Goal: Information Seeking & Learning: Check status

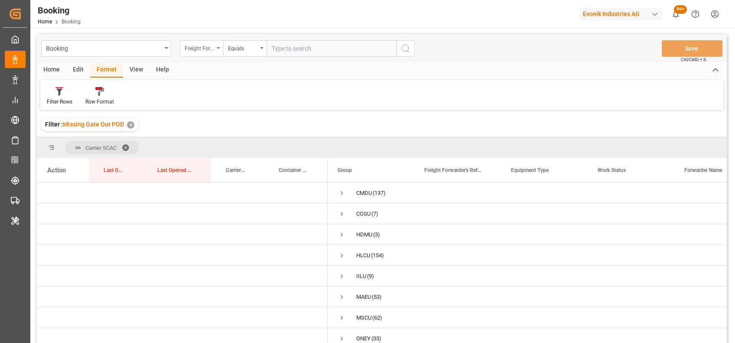
click at [220, 50] on div "Freight Forwarder's Reference No." at bounding box center [201, 48] width 43 height 16
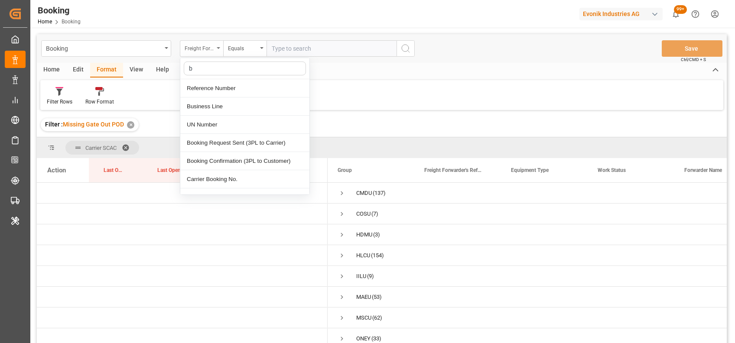
type input "bo"
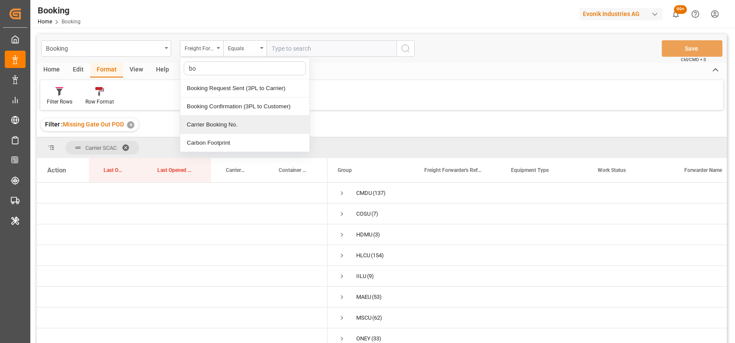
click at [216, 127] on div "Carrier Booking No." at bounding box center [244, 125] width 129 height 18
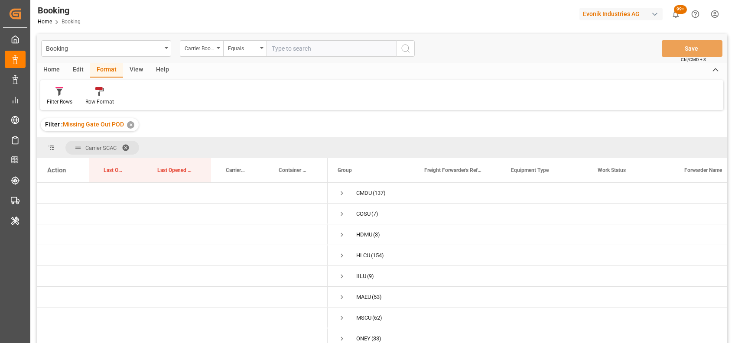
click at [301, 49] on input "text" at bounding box center [331, 48] width 130 height 16
paste input "ANT1928755"
type input "ANT1928755"
click at [129, 125] on div "✕" at bounding box center [130, 124] width 7 height 7
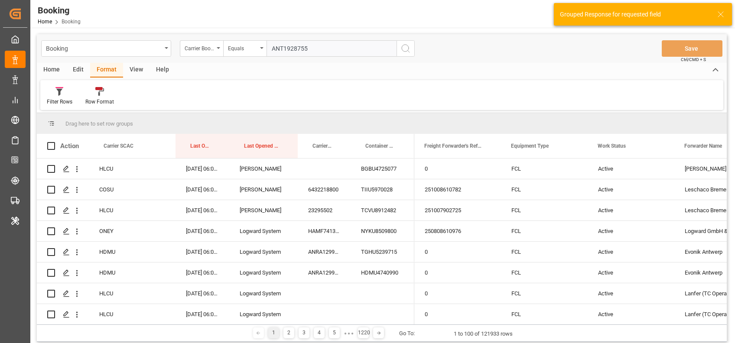
click at [404, 45] on icon "search button" at bounding box center [405, 48] width 10 height 10
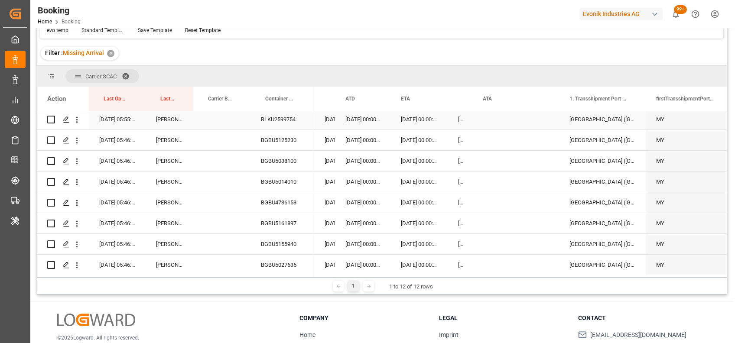
scroll to position [939, 0]
click at [274, 139] on div "BGBU5038100" at bounding box center [281, 139] width 63 height 20
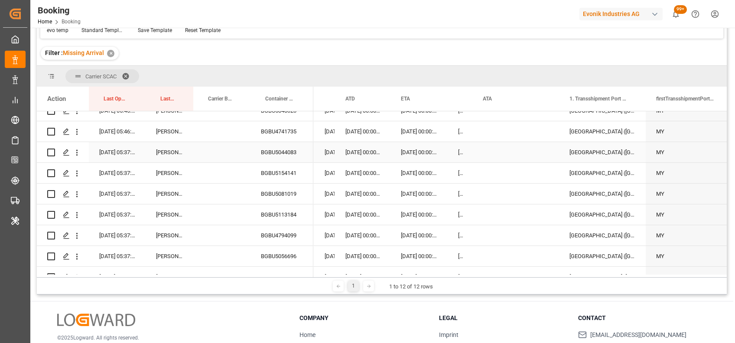
scroll to position [1113, 0]
click at [281, 128] on div "BGBU4741735" at bounding box center [281, 131] width 63 height 20
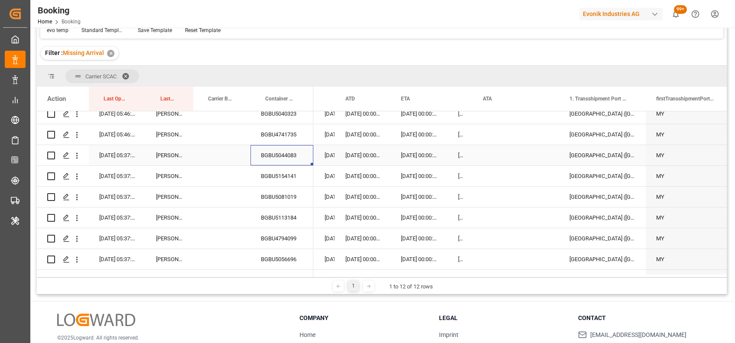
click at [284, 150] on div "BGBU5044083" at bounding box center [281, 155] width 63 height 20
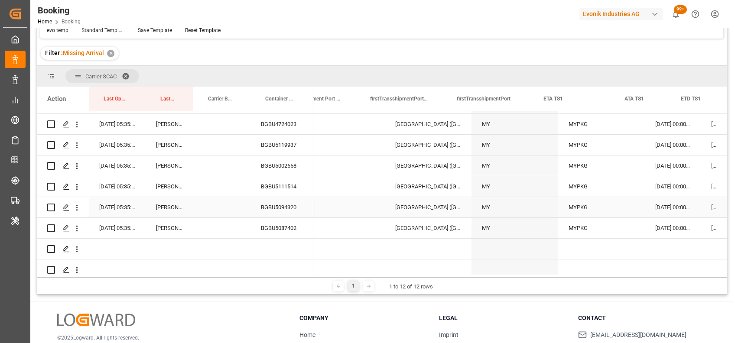
scroll to position [0, 0]
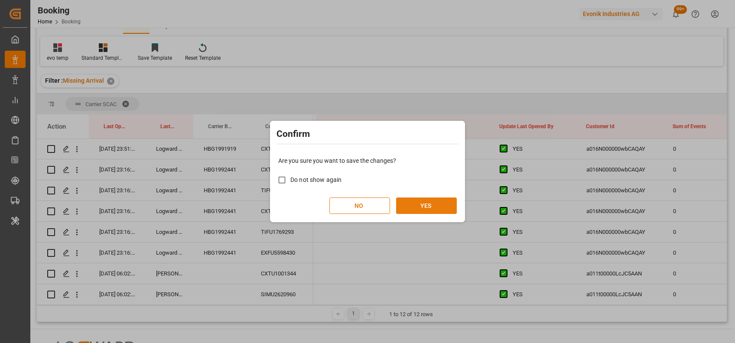
click at [430, 209] on button "YES" at bounding box center [426, 206] width 61 height 16
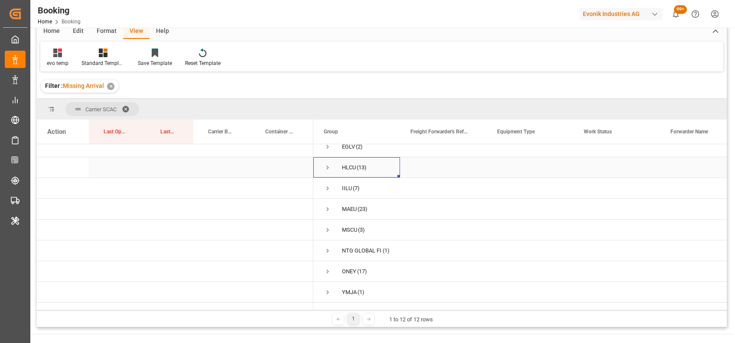
click at [326, 164] on span "Press SPACE to select this row." at bounding box center [328, 168] width 8 height 8
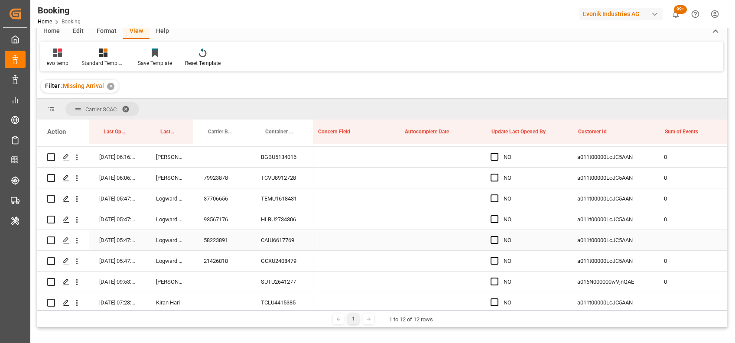
scroll to position [0, 6777]
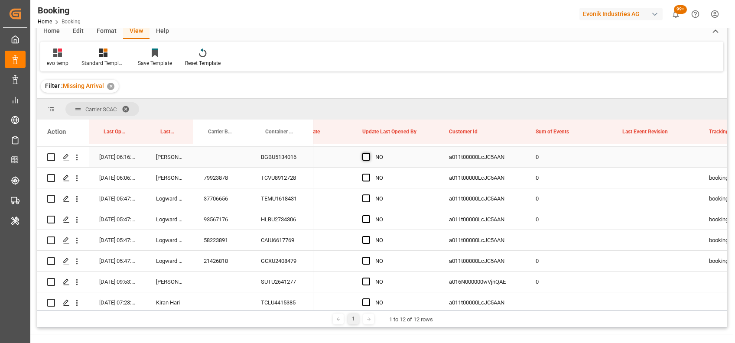
click at [367, 156] on span "Press SPACE to select this row." at bounding box center [366, 157] width 8 height 8
click at [369, 153] on input "Press SPACE to select this row." at bounding box center [369, 153] width 0 height 0
drag, startPoint x: 436, startPoint y: 166, endPoint x: 434, endPoint y: 288, distance: 122.2
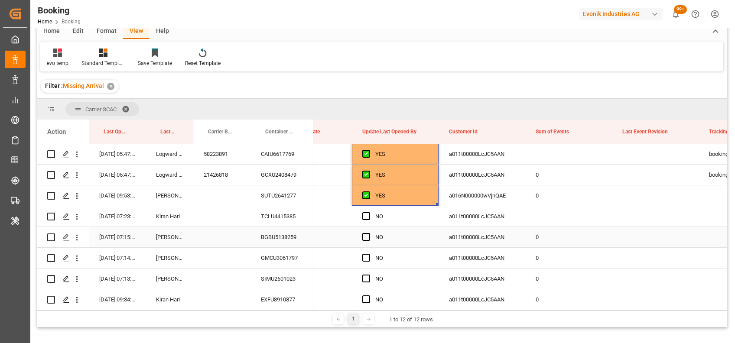
scroll to position [189, 0]
drag, startPoint x: 437, startPoint y: 203, endPoint x: 436, endPoint y: 289, distance: 86.7
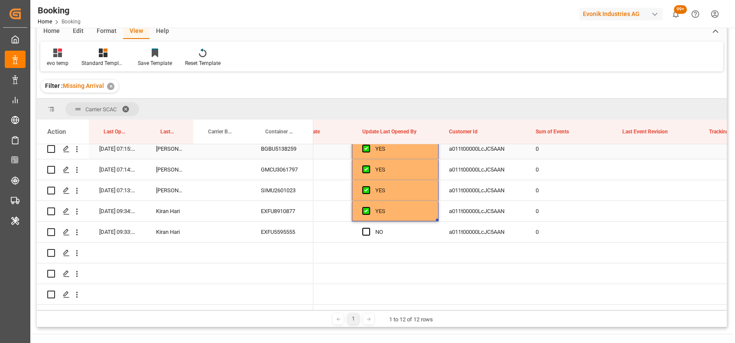
scroll to position [279, 0]
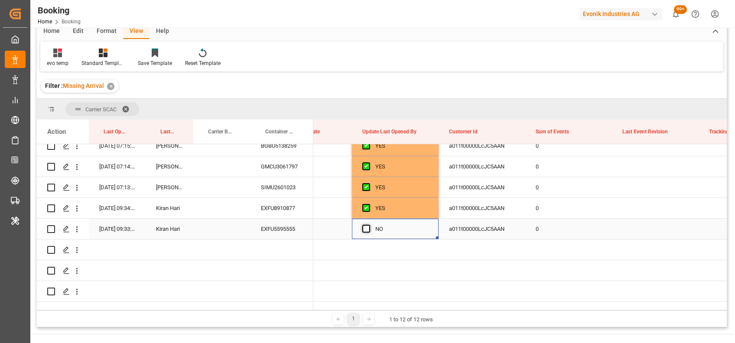
click at [365, 230] on span "Press SPACE to select this row." at bounding box center [366, 229] width 8 height 8
click at [369, 225] on input "Press SPACE to select this row." at bounding box center [369, 225] width 0 height 0
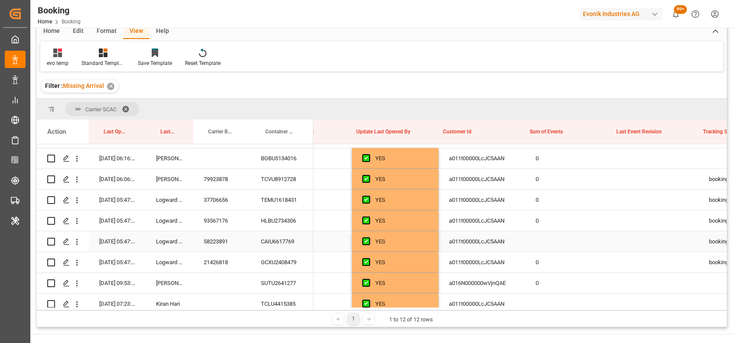
scroll to position [0, 6882]
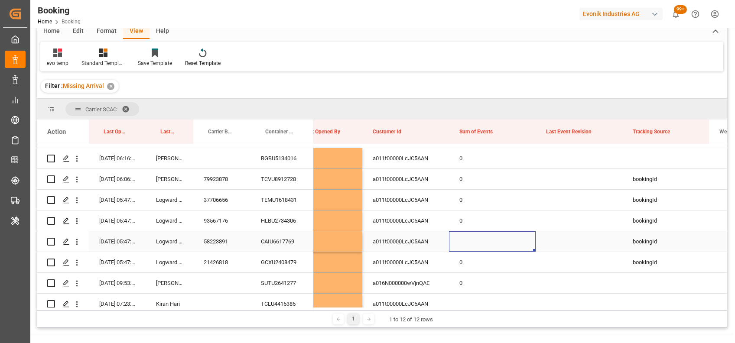
click at [459, 240] on div "Press SPACE to select this row." at bounding box center [492, 241] width 87 height 20
click at [459, 240] on input "Press SPACE to select this row." at bounding box center [492, 246] width 73 height 16
type input "0"
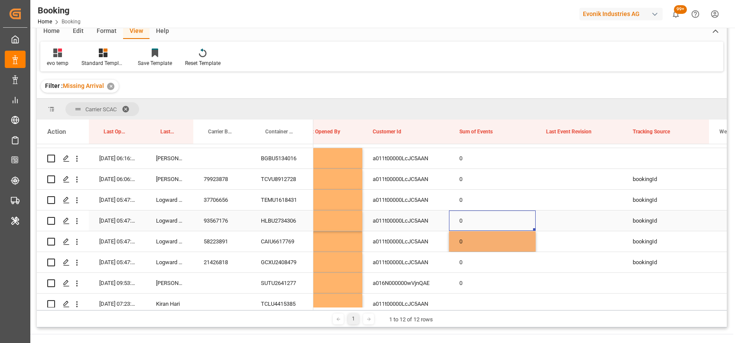
click at [471, 221] on div "0" at bounding box center [492, 221] width 87 height 20
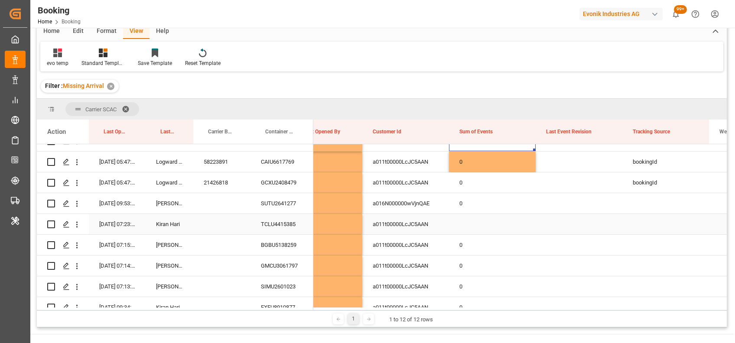
click at [456, 221] on div "Press SPACE to select this row." at bounding box center [492, 224] width 87 height 20
click at [465, 225] on input "Press SPACE to select this row." at bounding box center [492, 229] width 73 height 16
type input "0"
click at [545, 224] on div "Press SPACE to select this row." at bounding box center [579, 224] width 87 height 20
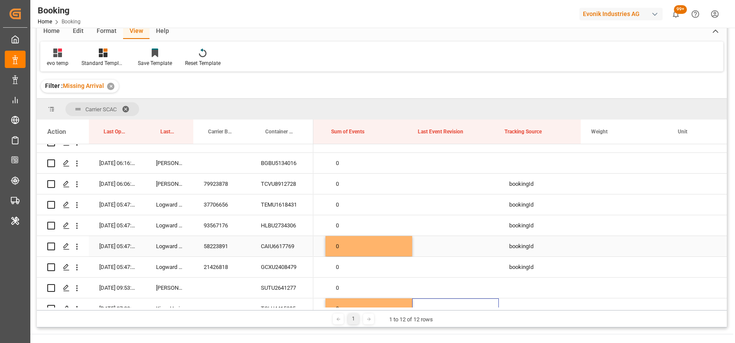
scroll to position [0, 7179]
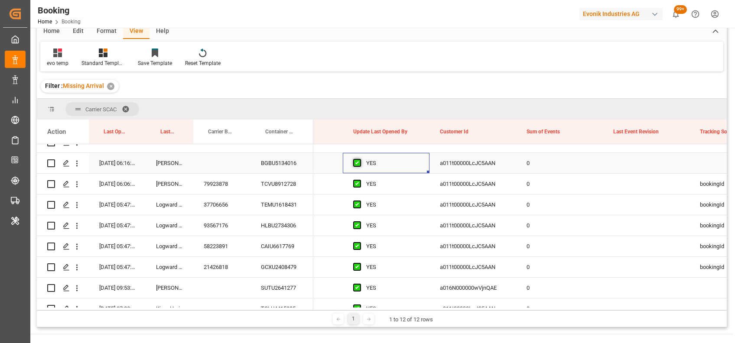
click at [358, 160] on span "Press SPACE to select this row." at bounding box center [357, 163] width 8 height 8
click at [360, 159] on input "Press SPACE to select this row." at bounding box center [360, 159] width 0 height 0
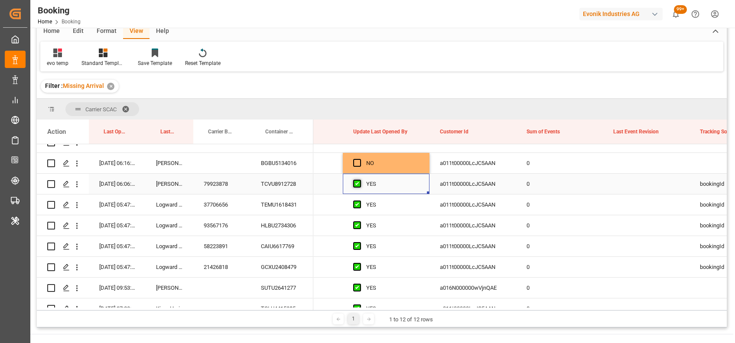
click at [360, 184] on span "Press SPACE to select this row." at bounding box center [357, 184] width 8 height 8
click at [360, 180] on input "Press SPACE to select this row." at bounding box center [360, 180] width 0 height 0
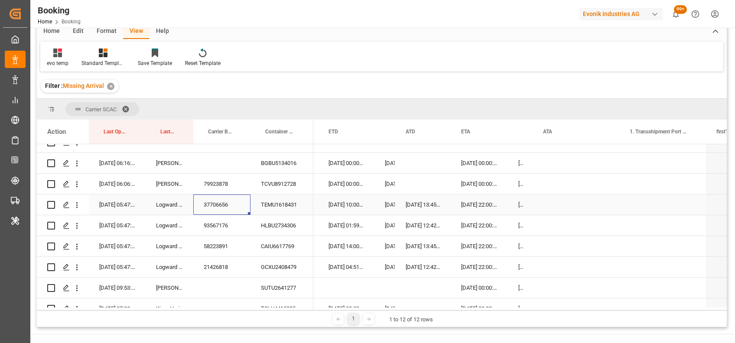
click at [219, 212] on div "37706656" at bounding box center [221, 205] width 57 height 20
click at [558, 201] on div "Press SPACE to select this row." at bounding box center [575, 205] width 87 height 20
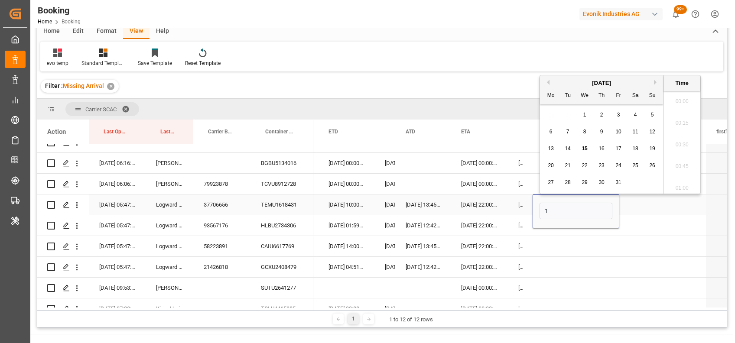
scroll to position [1021, 0]
type input "[DATE] 00:00"
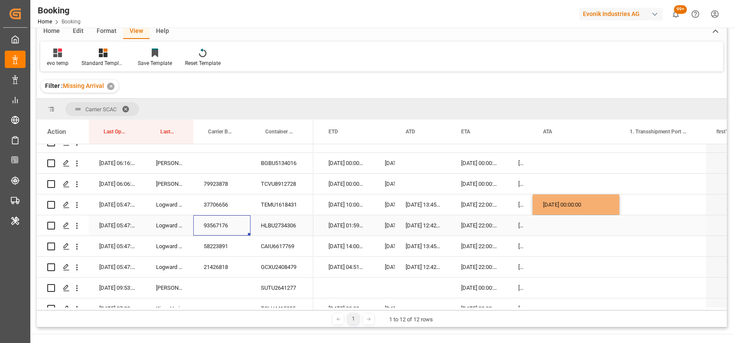
click at [213, 222] on div "93567176" at bounding box center [221, 225] width 57 height 20
click at [245, 219] on div "93567176" at bounding box center [221, 225] width 57 height 20
click at [558, 229] on div "Press SPACE to select this row." at bounding box center [575, 225] width 87 height 20
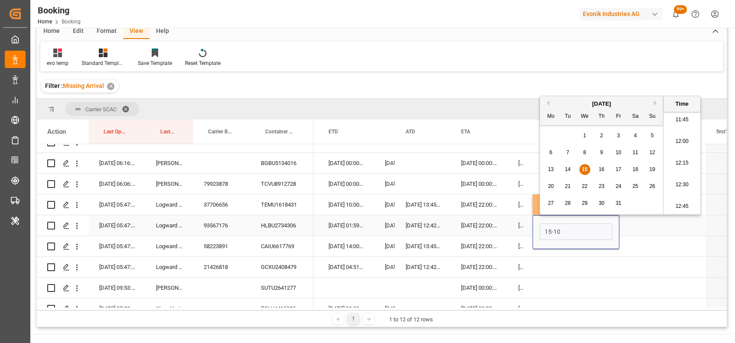
type input "[DATE] 00:00"
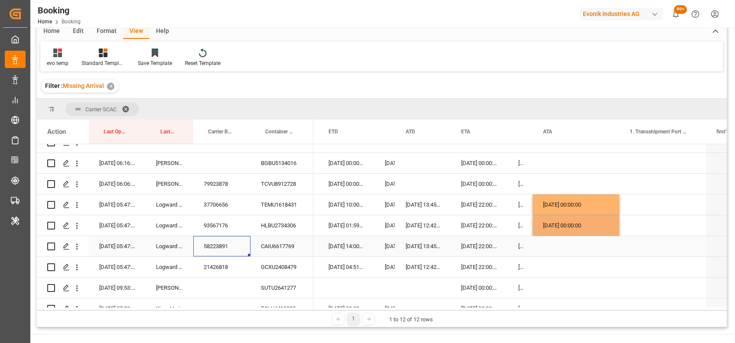
click at [219, 245] on div "58223891" at bounding box center [221, 246] width 57 height 20
click at [561, 245] on div "Press SPACE to select this row." at bounding box center [575, 246] width 87 height 20
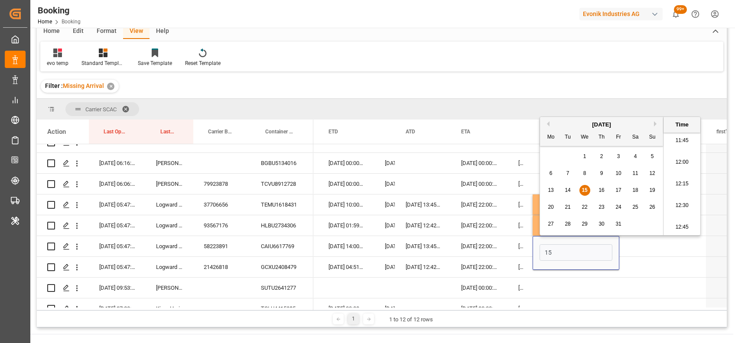
type input "[DATE] 00:00"
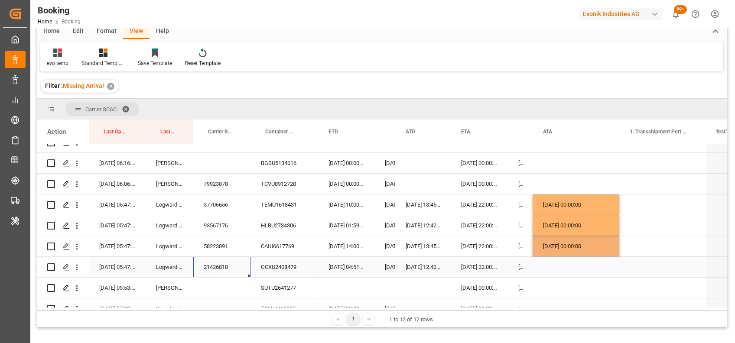
click at [234, 269] on div "21426818" at bounding box center [221, 267] width 57 height 20
click at [551, 265] on div "Press SPACE to select this row." at bounding box center [575, 267] width 87 height 20
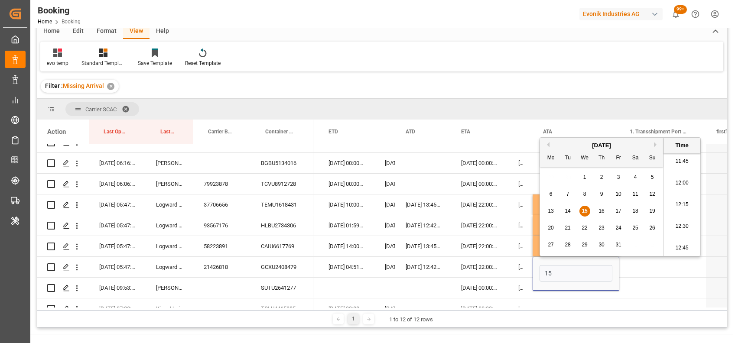
type input "[DATE] 00:00"
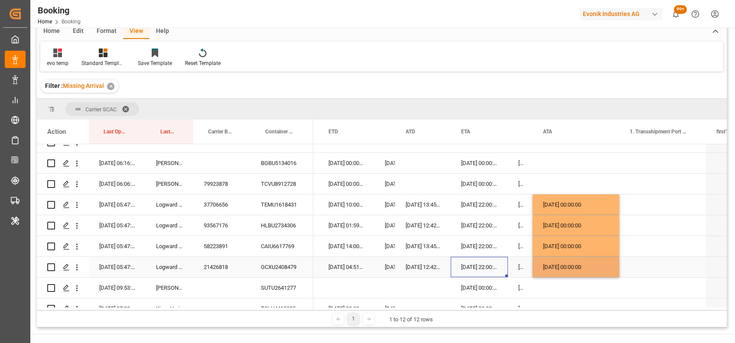
click at [500, 260] on div "[DATE] 22:00:00" at bounding box center [479, 267] width 57 height 20
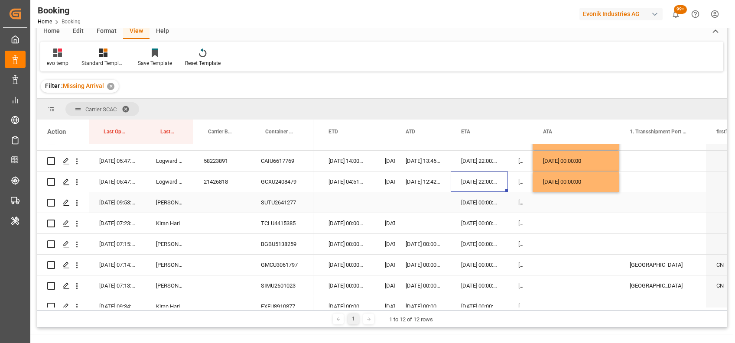
click at [274, 201] on div "SUTU2641277" at bounding box center [281, 202] width 63 height 20
click at [284, 223] on div "TCLU4415385" at bounding box center [281, 223] width 63 height 20
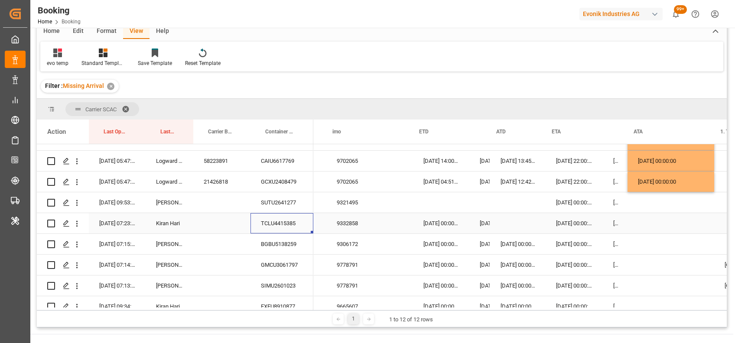
scroll to position [0, 8305]
click at [75, 226] on icon "open menu" at bounding box center [76, 223] width 9 height 9
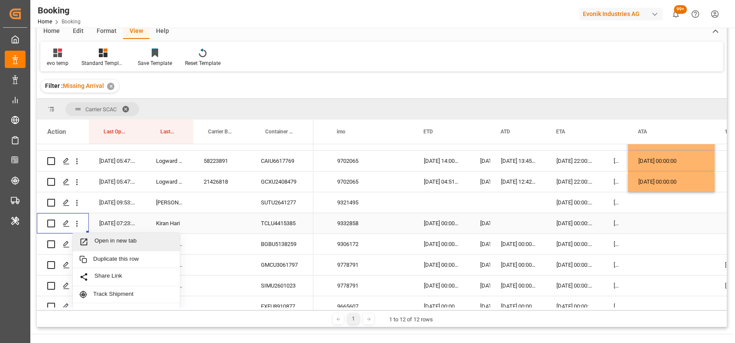
click at [112, 241] on span "Open in new tab" at bounding box center [133, 241] width 79 height 9
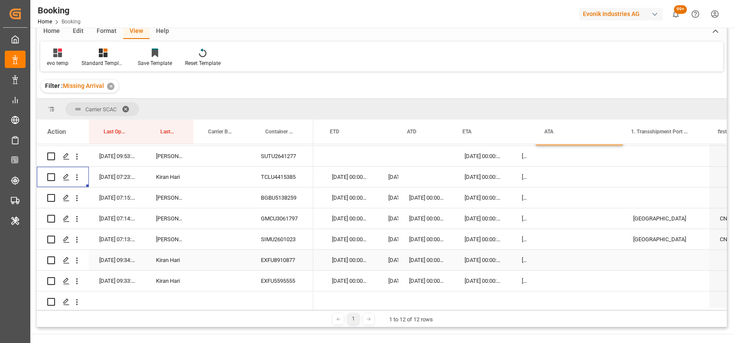
scroll to position [0, 8400]
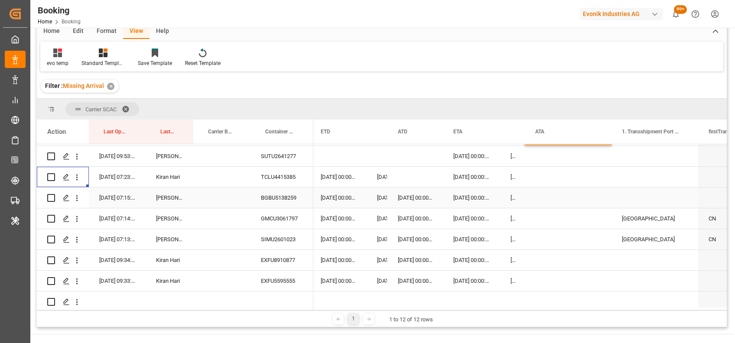
click at [298, 201] on div "BGBU5138259" at bounding box center [281, 198] width 63 height 20
click at [275, 215] on div "GMCU3061797" at bounding box center [281, 218] width 63 height 20
click at [76, 223] on button "open menu" at bounding box center [76, 219] width 9 height 16
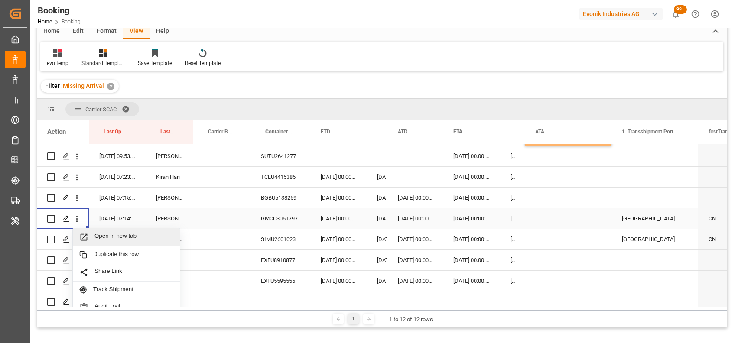
click at [125, 237] on span "Open in new tab" at bounding box center [133, 237] width 79 height 9
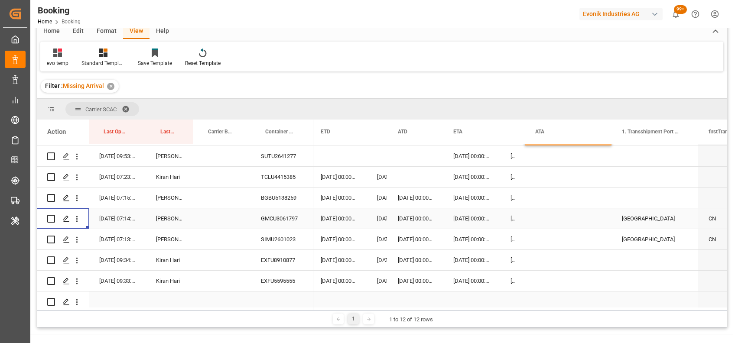
scroll to position [297, 0]
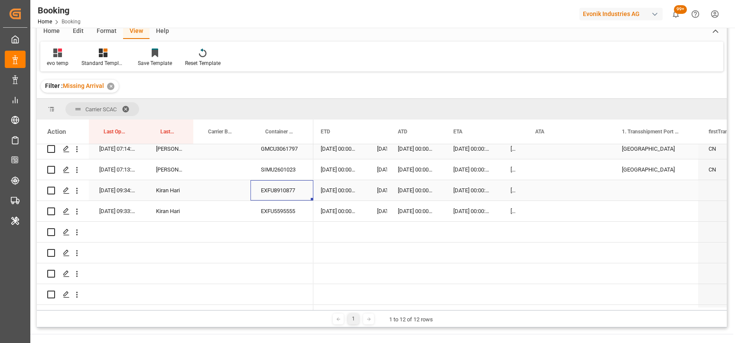
click at [295, 190] on div "EXFU8910877" at bounding box center [281, 190] width 63 height 20
click at [534, 191] on div "Press SPACE to select this row." at bounding box center [568, 190] width 87 height 20
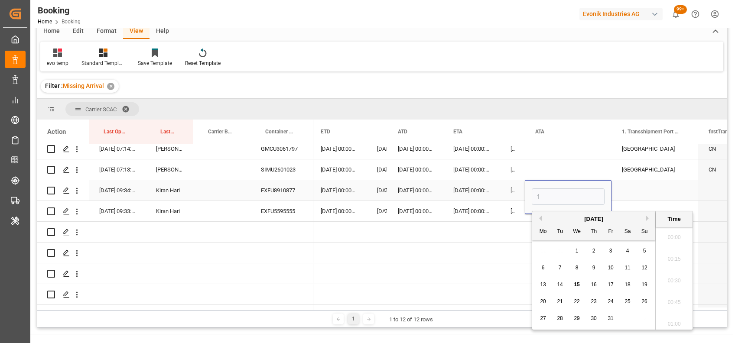
scroll to position [1021, 0]
type input "[DATE] 00:00"
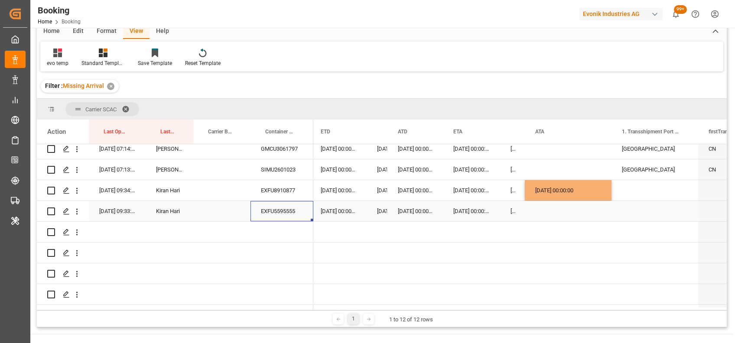
click at [289, 211] on div "EXFU5595555" at bounding box center [281, 211] width 63 height 20
click at [553, 206] on div "Press SPACE to select this row." at bounding box center [568, 211] width 87 height 20
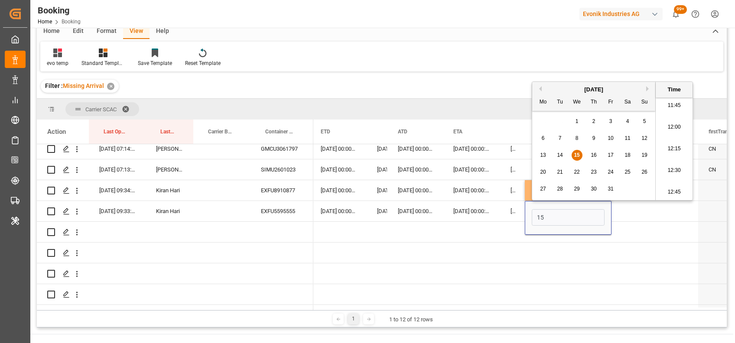
type input "[DATE] 00:00"
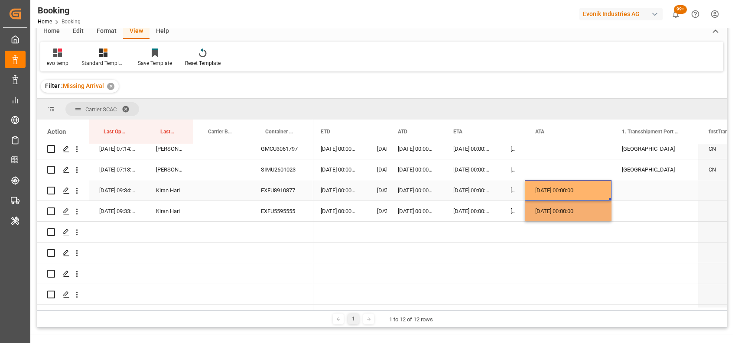
click at [533, 196] on div "[DATE] 00:00:00" at bounding box center [568, 190] width 87 height 20
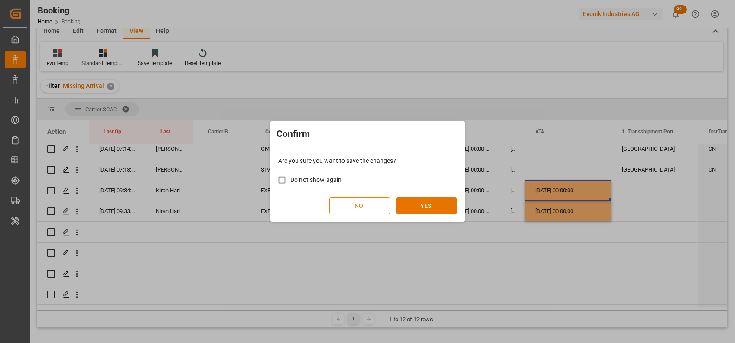
click at [363, 212] on button "NO" at bounding box center [359, 206] width 61 height 16
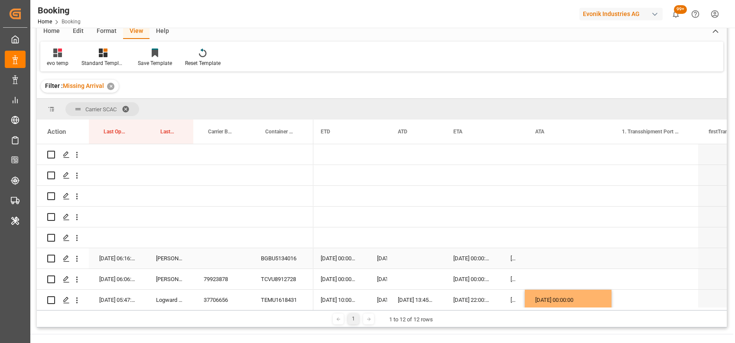
scroll to position [0, 0]
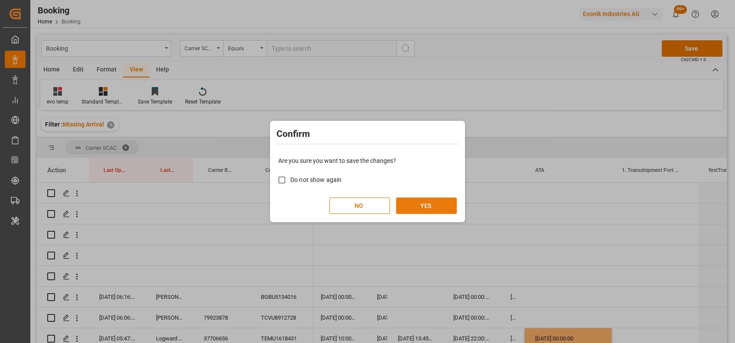
click at [415, 204] on button "YES" at bounding box center [426, 206] width 61 height 16
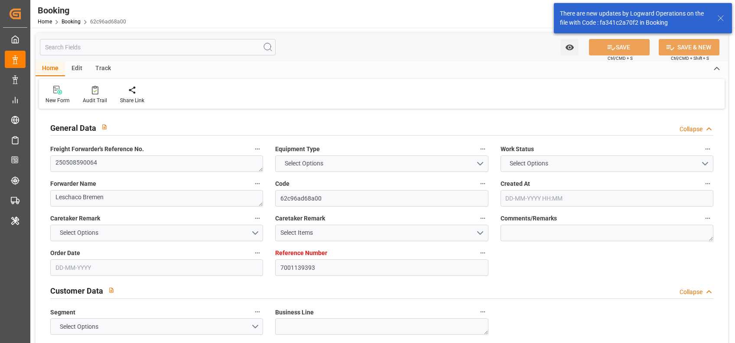
type input "7001139393"
type input "9332858"
type input "Hapag Lloyd"
type input "Hapag Lloyd Aktiengesellschaft"
type input "BEANR"
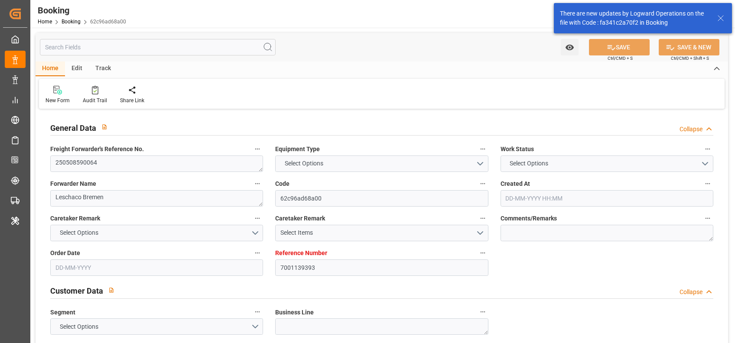
type input "USCHS"
type input "07-10-2025 02:12"
type input "[DATE]"
type input "05-05-2025 00:00"
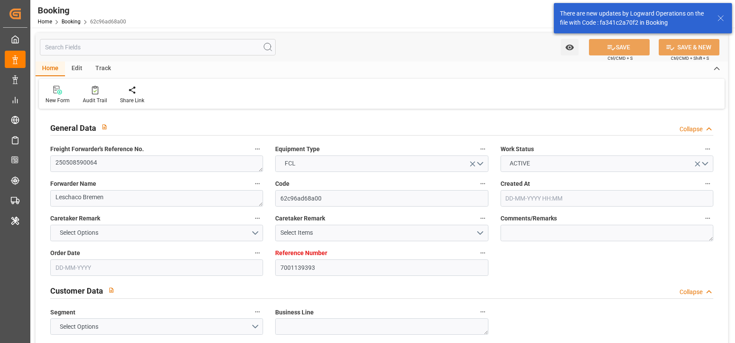
type input "20-05-2025 00:00"
type input "09-06-2025 00:00"
type input "14-10-2025 07:23"
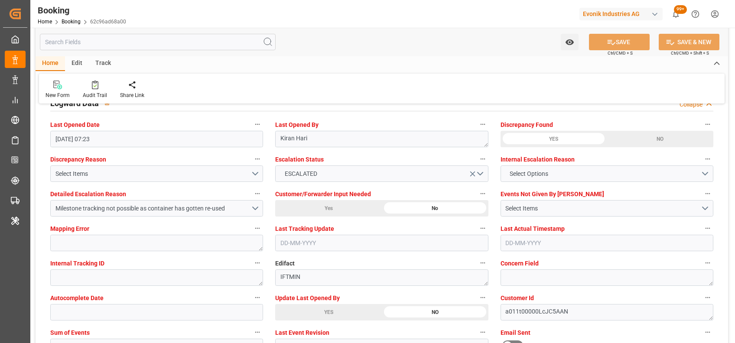
scroll to position [1653, 0]
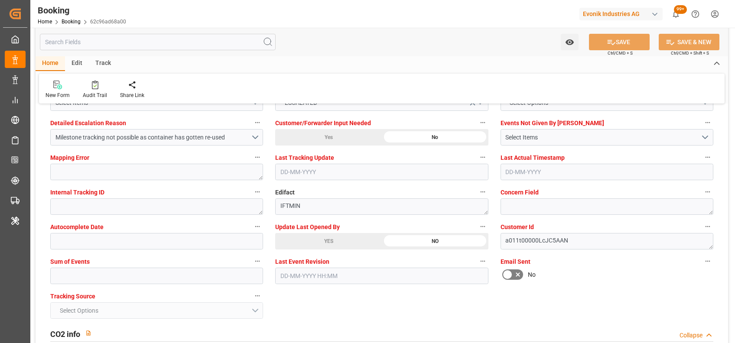
click at [303, 234] on div "YES" at bounding box center [328, 241] width 107 height 16
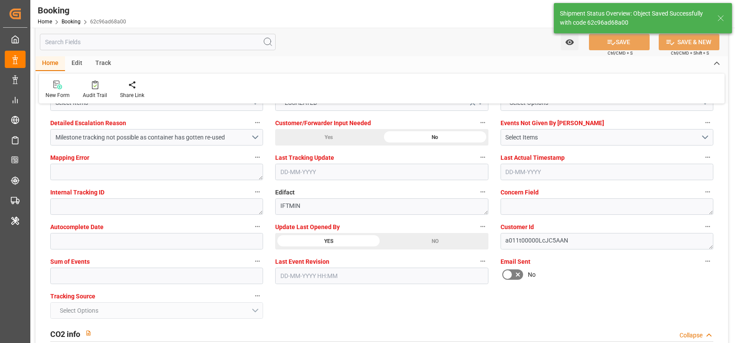
type textarea "shaini ghorai"
type input "15-10-2025 06:51"
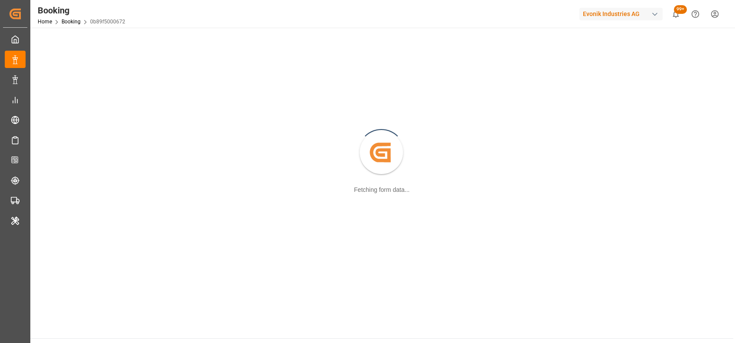
scroll to position [94, 0]
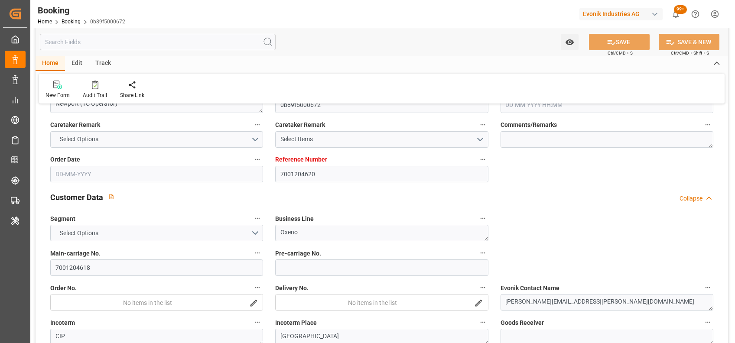
type textarea "0"
type textarea "Newport (TC Operator)"
type input "0b89f5000672"
type input "7001204620"
type textarea "Oxeno"
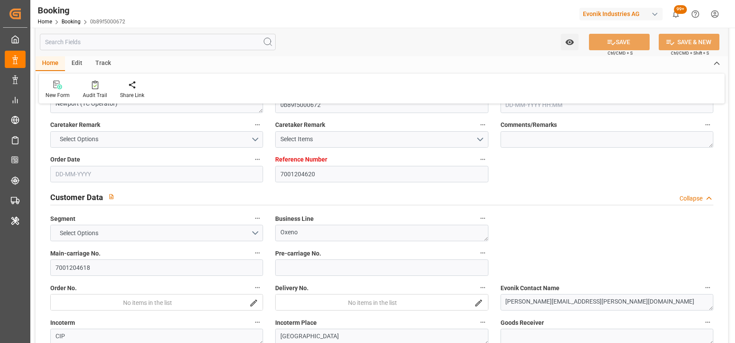
type input "7001204618"
type textarea "[PERSON_NAME][EMAIL_ADDRESS][PERSON_NAME][DOMAIN_NAME]"
type textarea "CIP"
type textarea "[GEOGRAPHIC_DATA]"
type textarea "9"
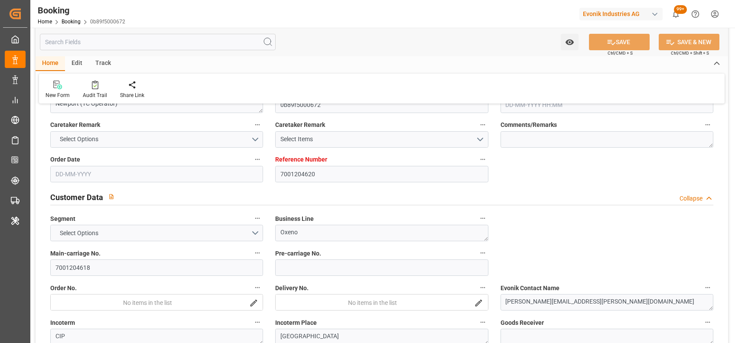
type textarea "Marl"
type textarea "GMCU3061797"
type input "MADRID MAERSK"
type input "HLCU"
type input "[GEOGRAPHIC_DATA]"
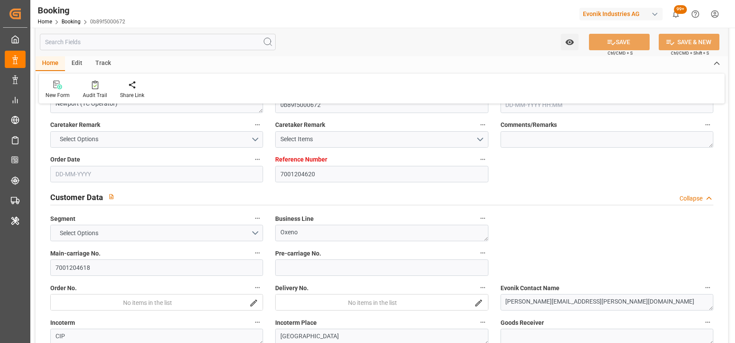
type input "Nanjing Pt"
type input "[GEOGRAPHIC_DATA]"
type textarea "vesselName etd [PERSON_NAME]"
type textarea "INPUT_Evonik_Seeburger_IFTMIN_1003022156_20250805132150778.edi"
type textarea "NWC/[GEOGRAPHIC_DATA] [GEOGRAPHIC_DATA] Continent / [GEOGRAPHIC_DATA]"
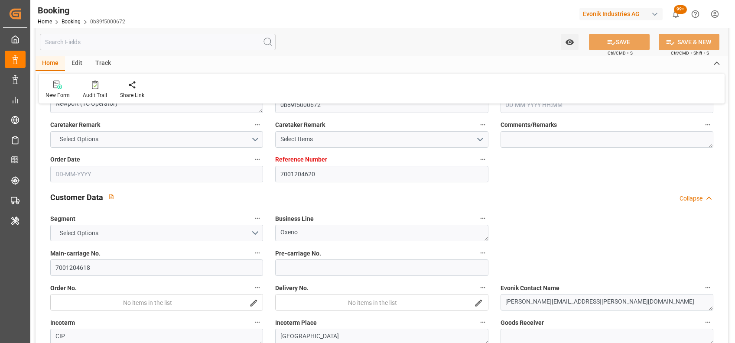
type textarea "INPUT_Evonik_Seeburger_IFTMIN_1002893932_20250625133033795.edi,INPUT_Evonik_See…"
type textarea "1003022156"
type textarea "[PERSON_NAME]"
type textarea "Pod-PodRegionName-businessLine-"
type textarea "IFTMIN"
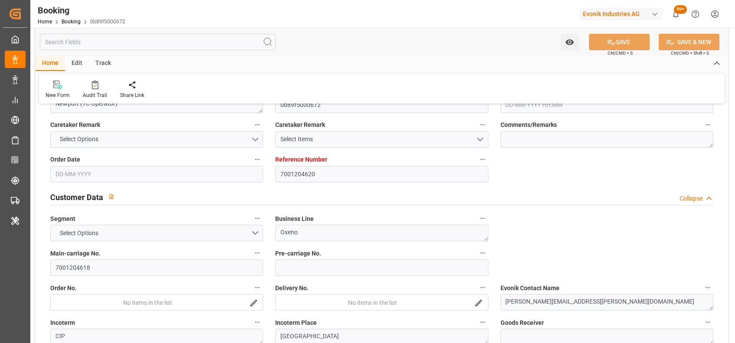
type textarea "a011t00000LcJC5AAN"
type textarea "Yes"
type input "7001204620"
type input "9778791"
type input "Hapag [PERSON_NAME]"
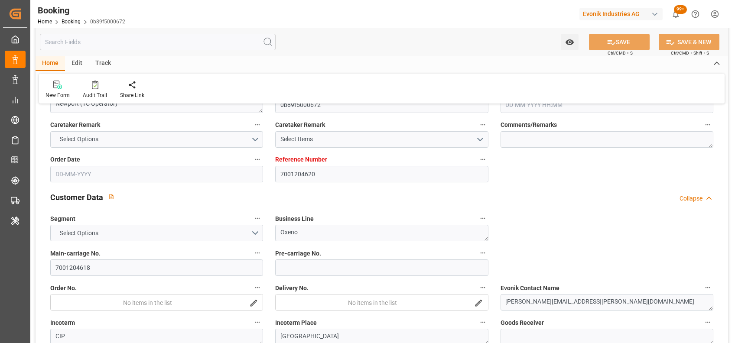
type input "Hapag Lloyd Aktiengesellschaft"
type input "NLRTM"
type input "CNNJG"
type input "CNSGH"
type input "0"
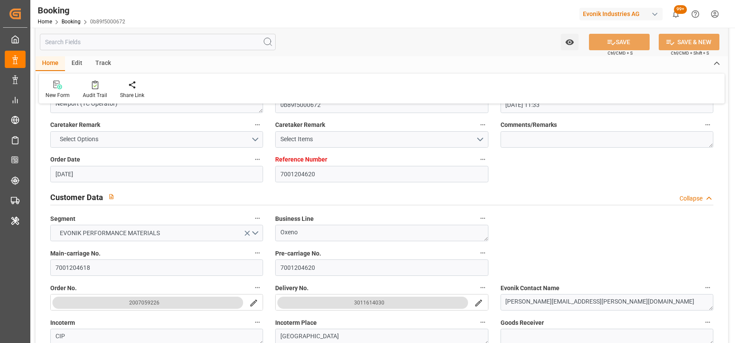
type input "25-06-2025 11:33"
type input "[DATE]"
type input "10-08-2025 00:00"
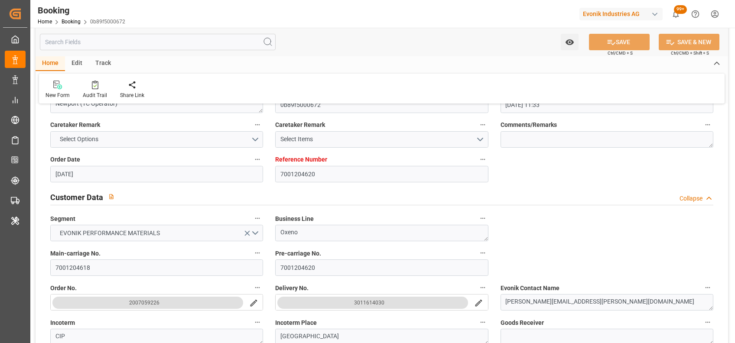
type input "10-08-2025 00:00"
type input "05-08-2025 00:00"
type input "02-10-2025 00:00"
type input "03-10-2025 00:00"
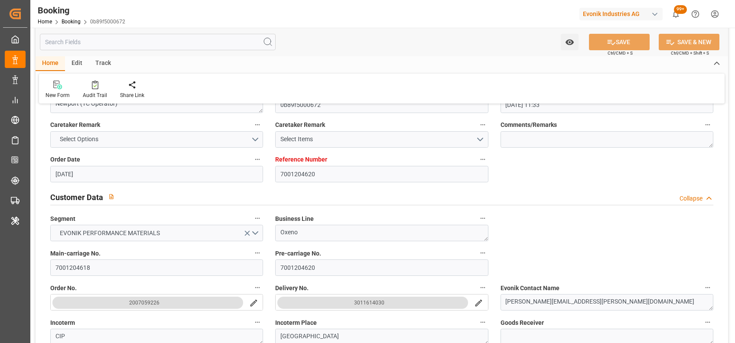
type input "21-09-2025 00:00"
type input "22-09-2025 00:00"
type input "21-09-2025 00:00"
type input "28-09-2025 00:00"
type input "26-09-2025 00:00"
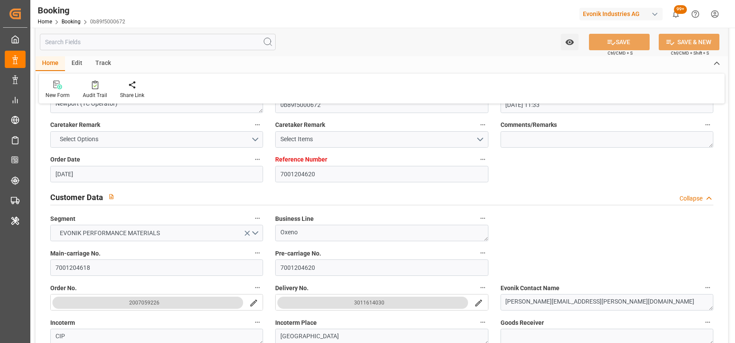
type input "28-09-2025 00:00"
type input "[DATE]"
type input "14-10-2025 07:14"
type input "05-10-2025"
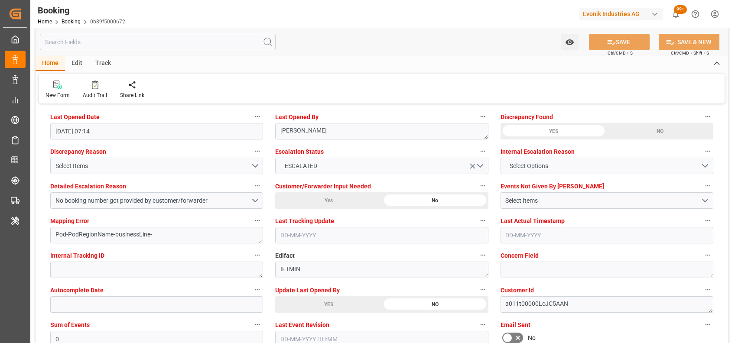
scroll to position [1704, 0]
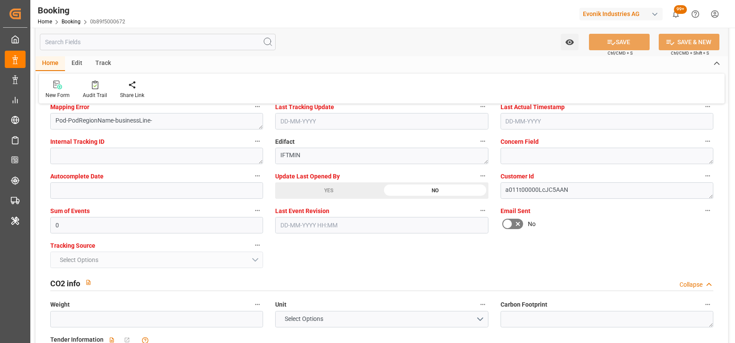
click at [317, 193] on div "YES" at bounding box center [328, 190] width 107 height 16
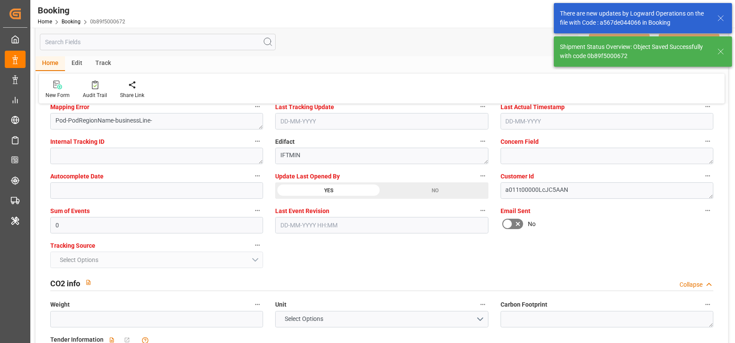
type textarea "shaini ghorai"
type input "15-10-2025 06:53"
